Goal: Task Accomplishment & Management: Manage account settings

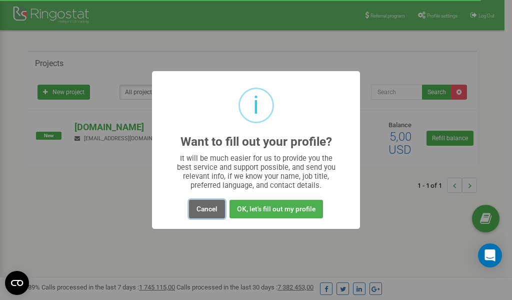
click at [210, 208] on button "Cancel" at bounding box center [207, 209] width 36 height 19
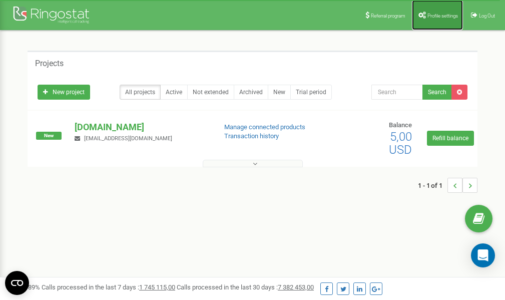
click at [437, 9] on link "Profile settings" at bounding box center [437, 15] width 51 height 30
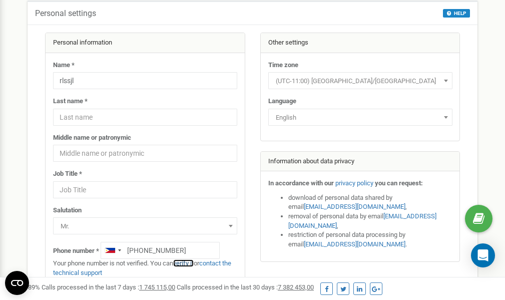
click at [187, 263] on link "verify it" at bounding box center [183, 263] width 21 height 8
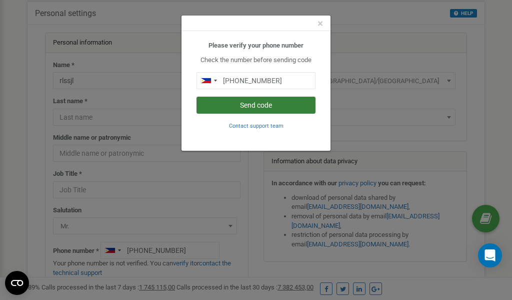
click at [257, 104] on button "Send code" at bounding box center [256, 105] width 119 height 17
